Goal: Find specific page/section: Find specific page/section

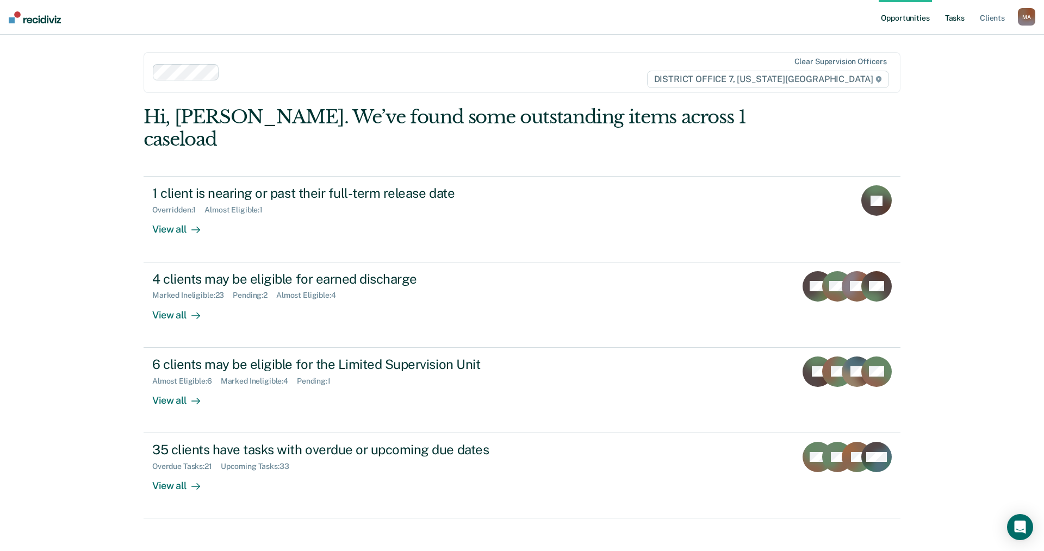
click at [962, 18] on link "Tasks" at bounding box center [955, 17] width 24 height 35
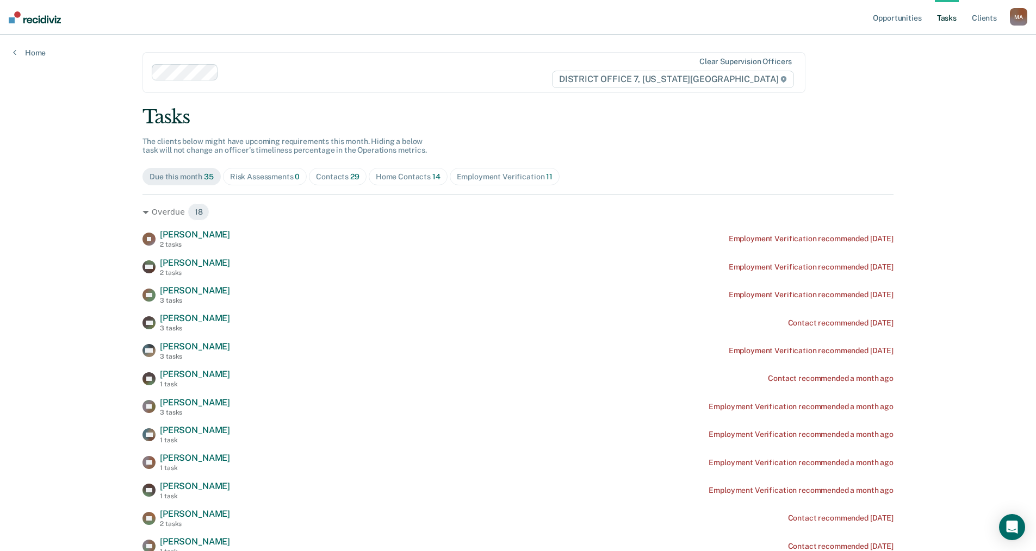
click at [405, 173] on div "Home Contacts 14" at bounding box center [408, 176] width 65 height 9
